Goal: Task Accomplishment & Management: Complete application form

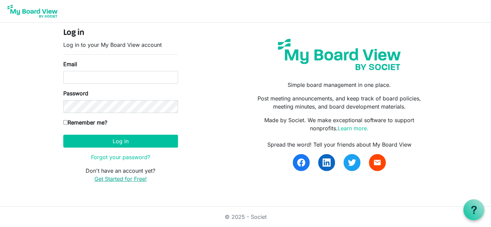
click at [126, 179] on link "Get Started for Free!" at bounding box center [120, 178] width 52 height 7
click at [22, 11] on img at bounding box center [32, 11] width 54 height 17
click at [353, 128] on link "Learn more." at bounding box center [353, 128] width 31 height 7
